Goal: Navigation & Orientation: Find specific page/section

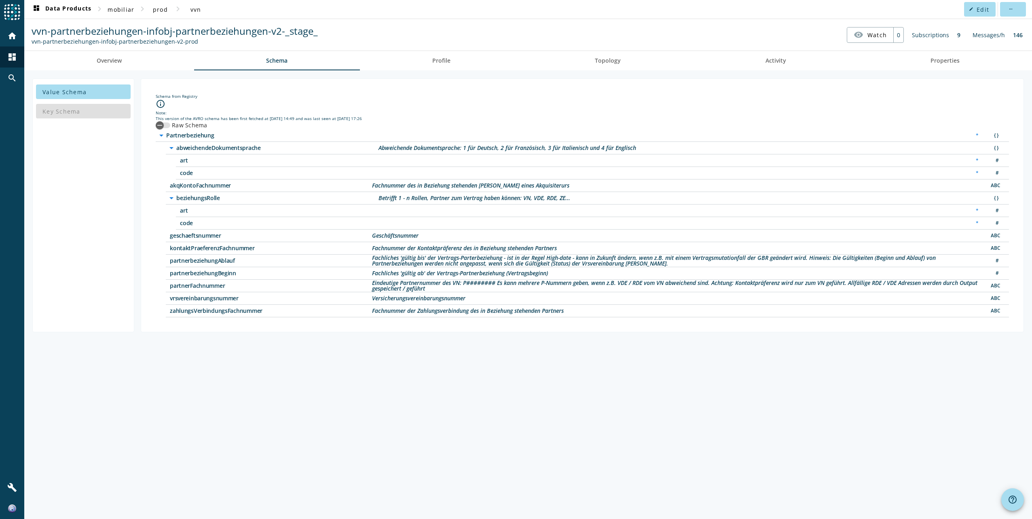
click at [60, 109] on div "Key Schema" at bounding box center [83, 110] width 95 height 19
click at [70, 92] on span "Value Schema" at bounding box center [64, 92] width 44 height 8
click at [66, 114] on div "Key Schema" at bounding box center [83, 110] width 95 height 19
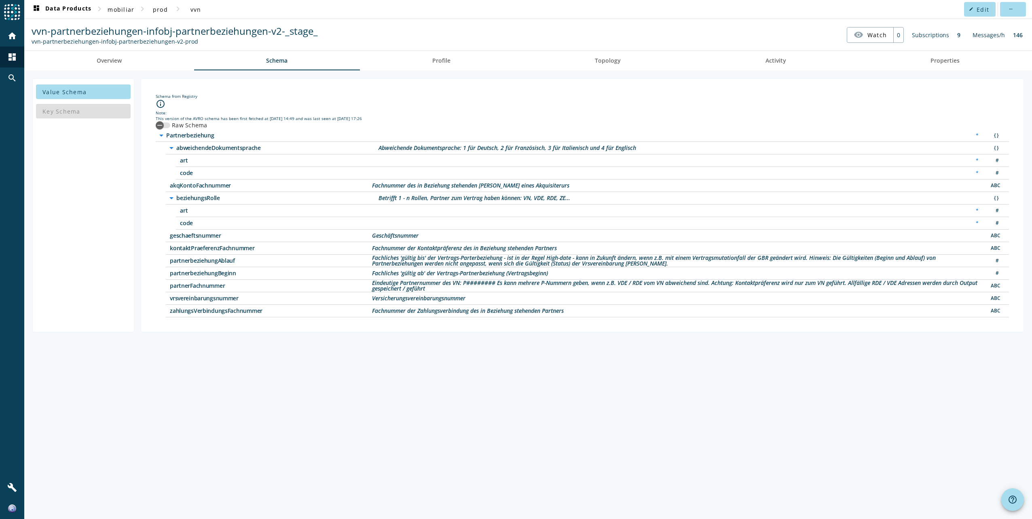
click at [20, 9] on div at bounding box center [12, 12] width 24 height 25
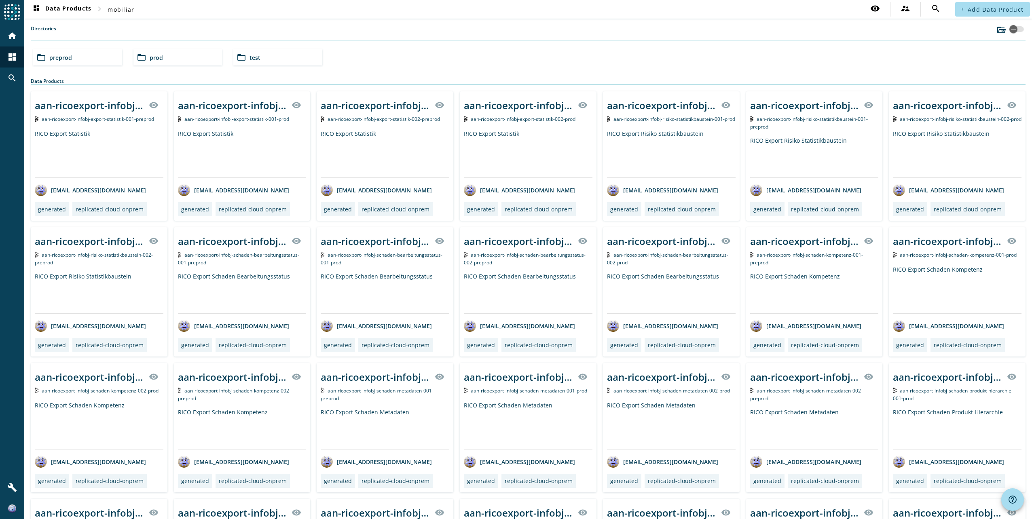
click at [271, 62] on div "folder_open test" at bounding box center [277, 57] width 89 height 16
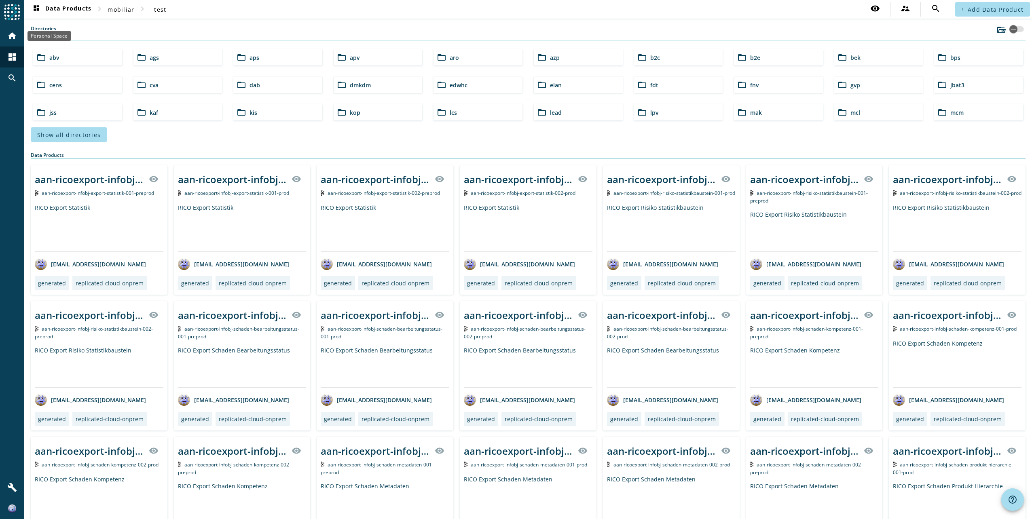
click at [5, 42] on div "home" at bounding box center [12, 35] width 21 height 21
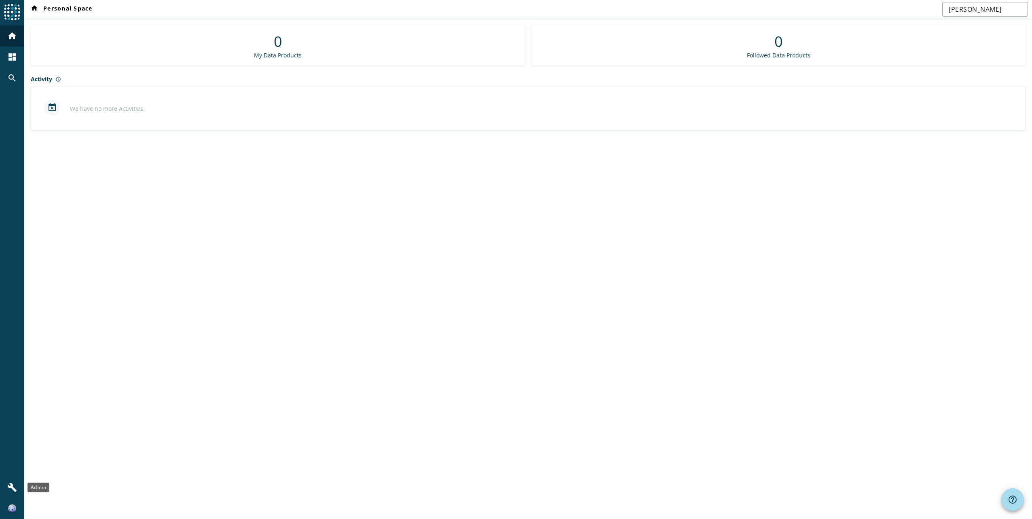
click at [18, 490] on div "build" at bounding box center [12, 487] width 21 height 21
